Goal: Information Seeking & Learning: Learn about a topic

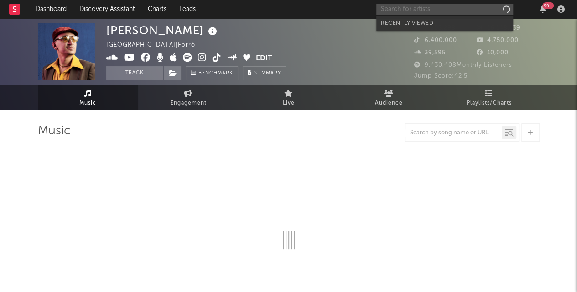
click at [414, 12] on input "text" at bounding box center [444, 9] width 137 height 11
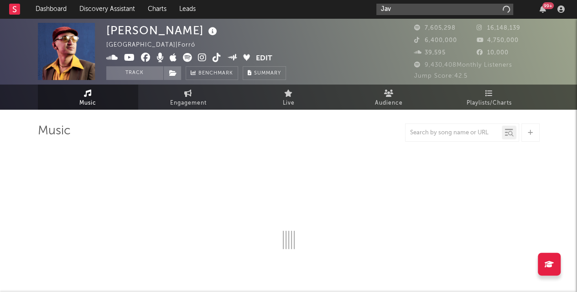
type input "Javi"
select select "6m"
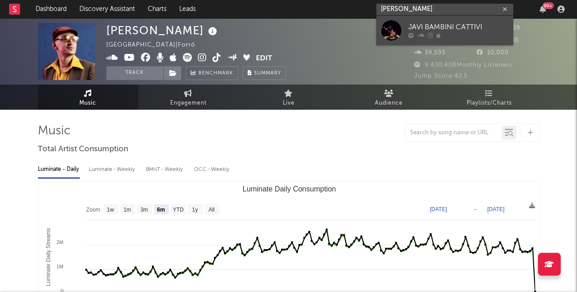
type input "[PERSON_NAME]"
click at [428, 29] on div "JAVI BAMBINI CATTIVI" at bounding box center [458, 27] width 100 height 11
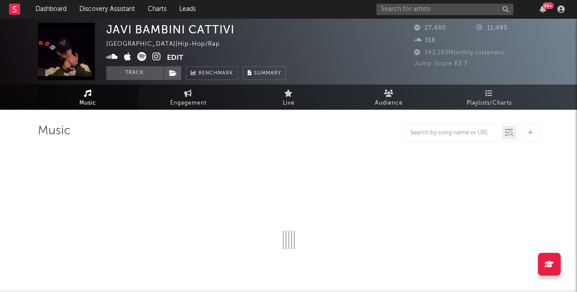
select select "6m"
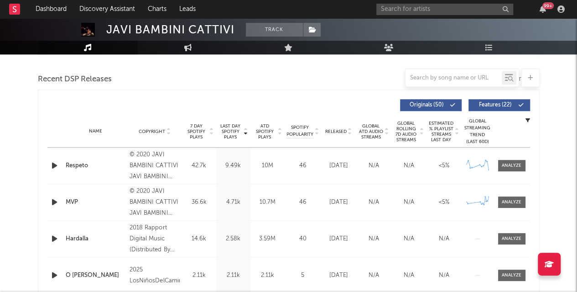
scroll to position [309, 0]
